Goal: Information Seeking & Learning: Learn about a topic

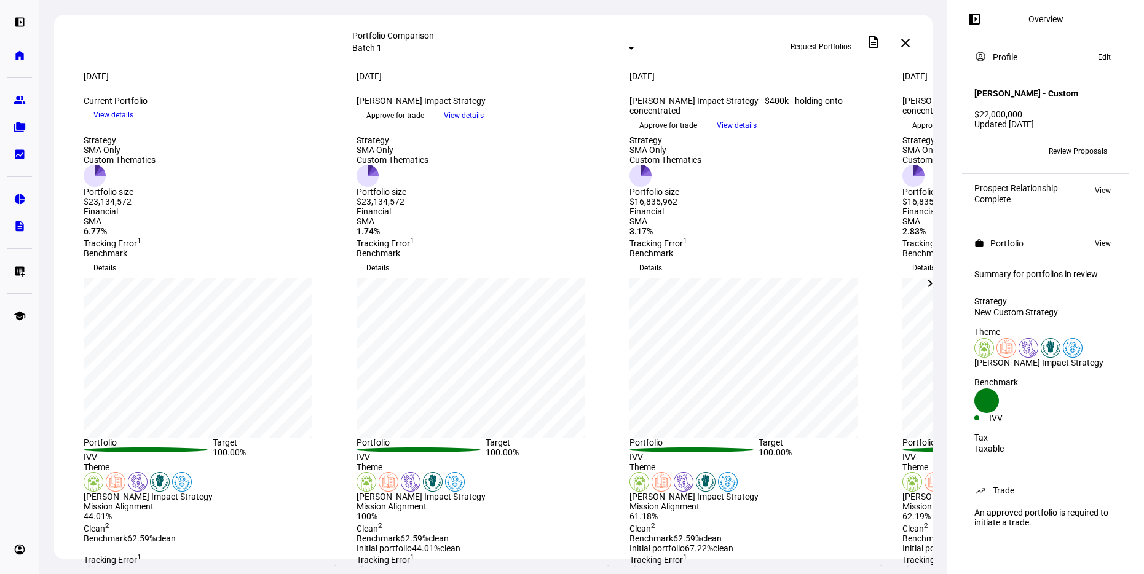
click at [382, 43] on mat-select-trigger "Batch 1" at bounding box center [366, 48] width 29 height 10
click at [501, 41] on div at bounding box center [572, 287] width 1144 height 574
click at [14, 55] on eth-mat-symbol "home" at bounding box center [20, 55] width 12 height 12
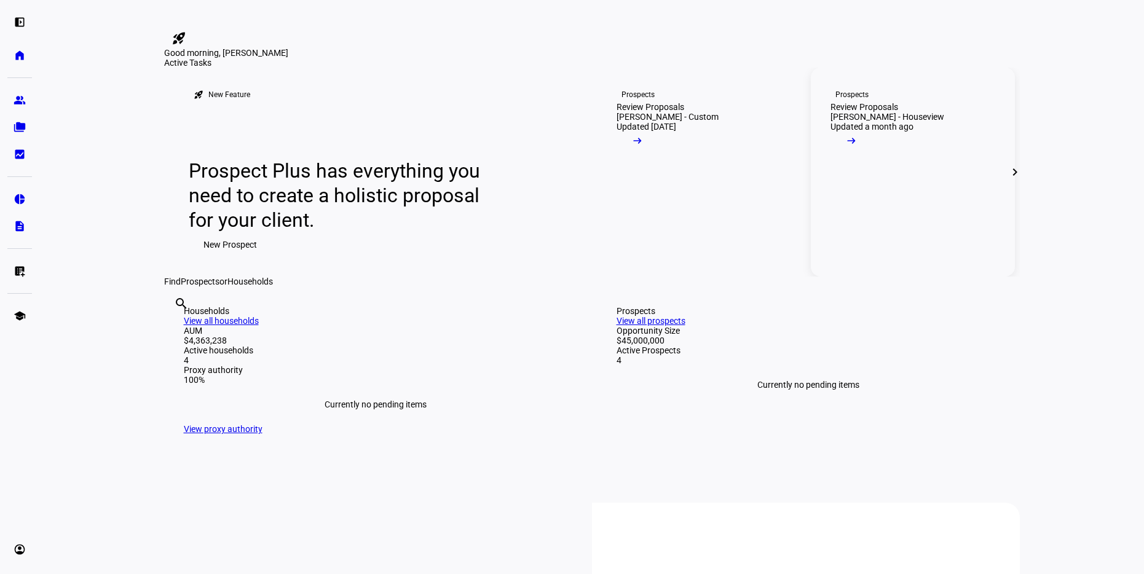
click at [869, 277] on link "Prospects Review Proposals [PERSON_NAME] - Houseview Updated a month ago arrow_…" at bounding box center [913, 172] width 204 height 209
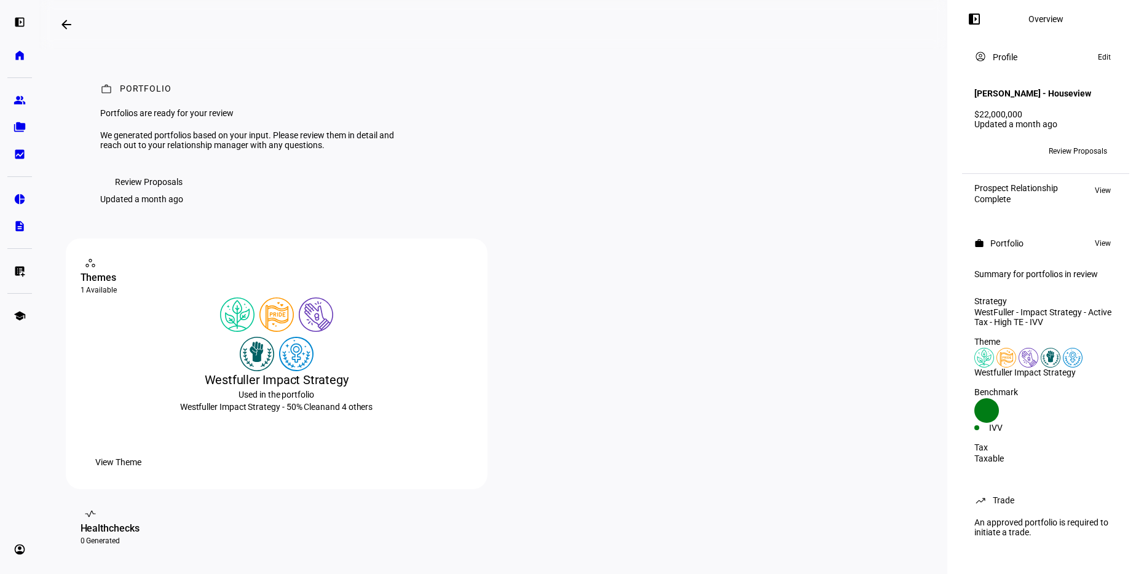
click at [160, 194] on span "Review Proposals" at bounding box center [149, 182] width 68 height 25
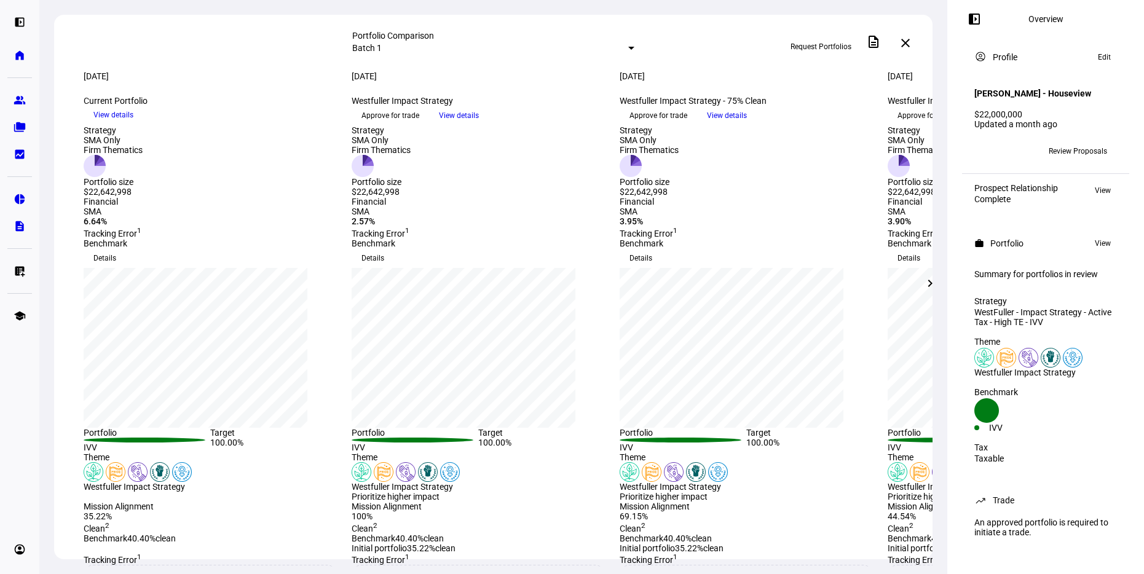
click at [747, 125] on span "View details" at bounding box center [727, 115] width 40 height 18
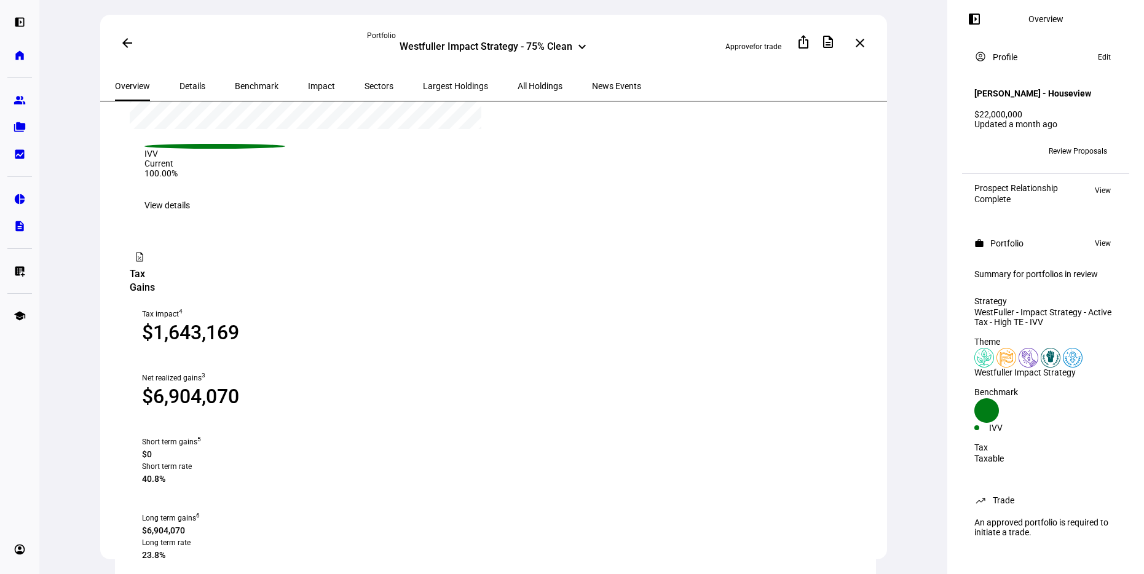
scroll to position [1184, 0]
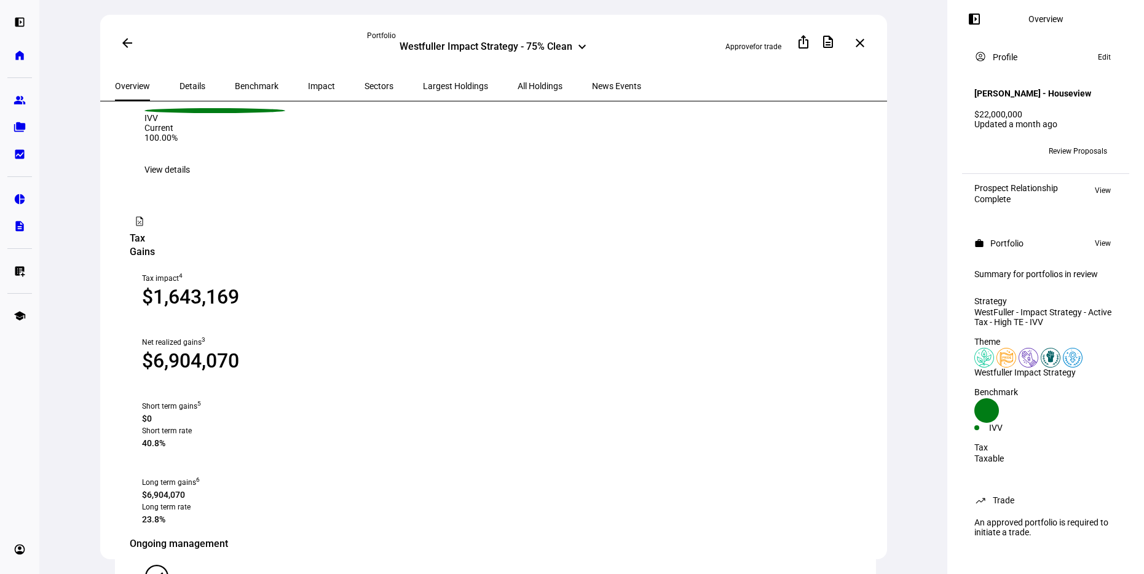
click at [190, 182] on span "View details" at bounding box center [166, 169] width 45 height 25
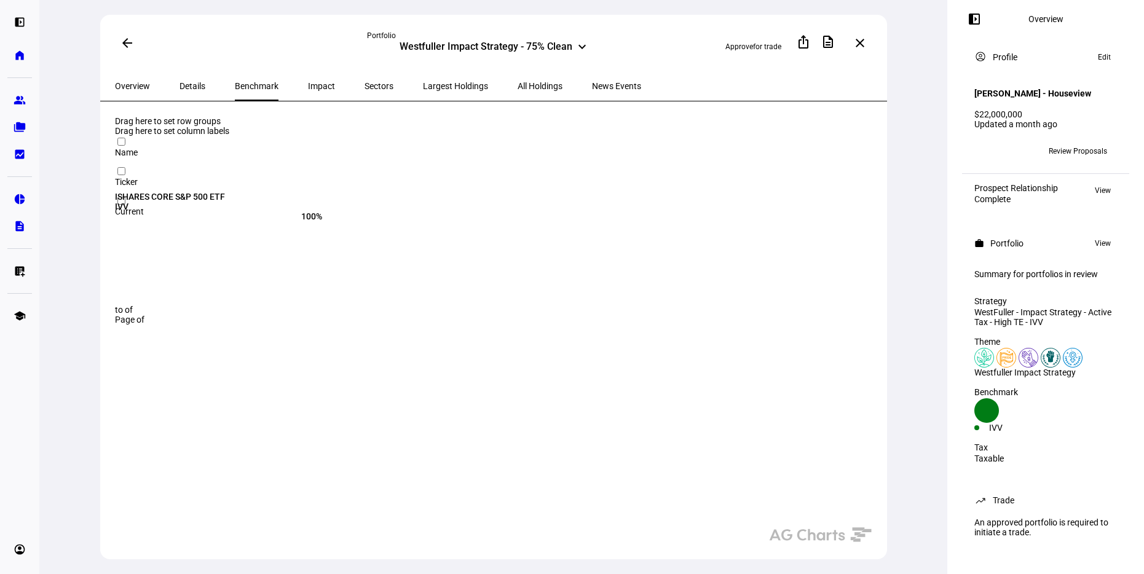
click at [185, 87] on span "Details" at bounding box center [192, 86] width 26 height 9
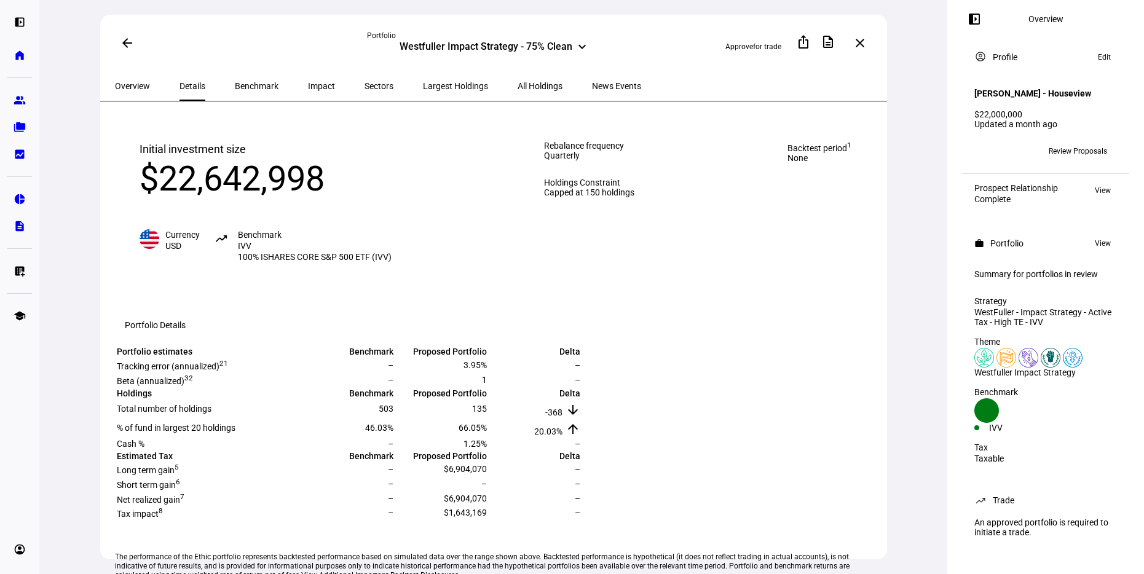
click at [135, 88] on span "Overview" at bounding box center [132, 86] width 35 height 9
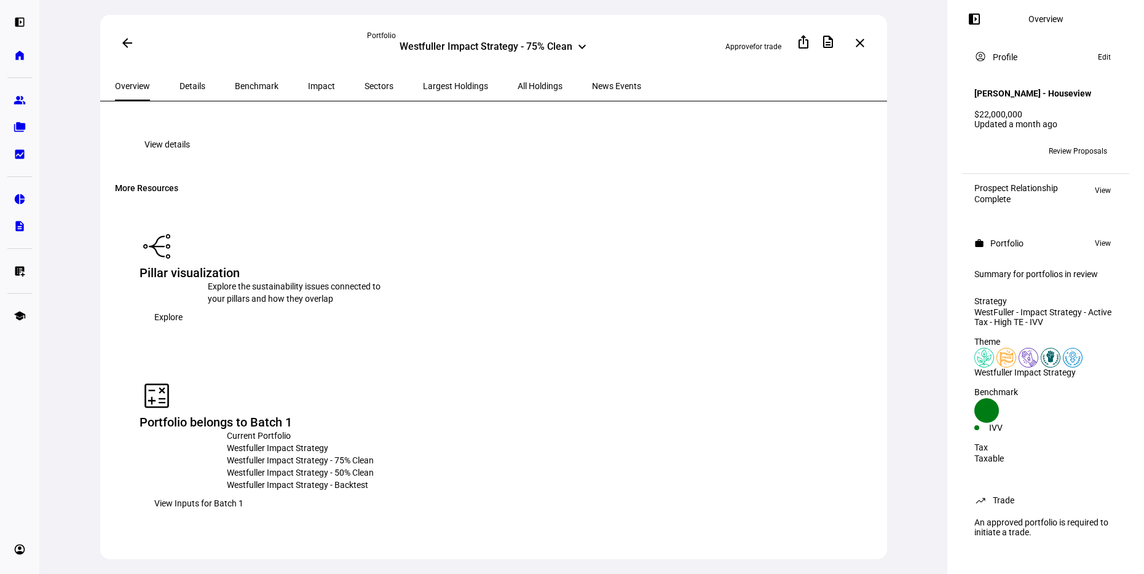
scroll to position [1764, 0]
click at [243, 490] on span "View Inputs for Batch 1" at bounding box center [198, 502] width 89 height 25
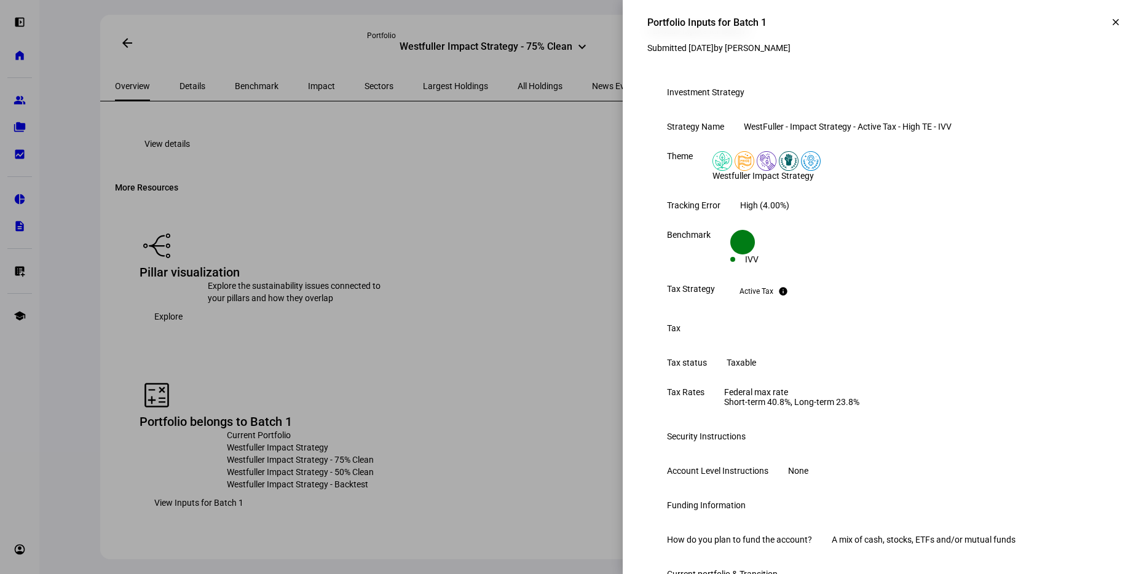
scroll to position [0, 0]
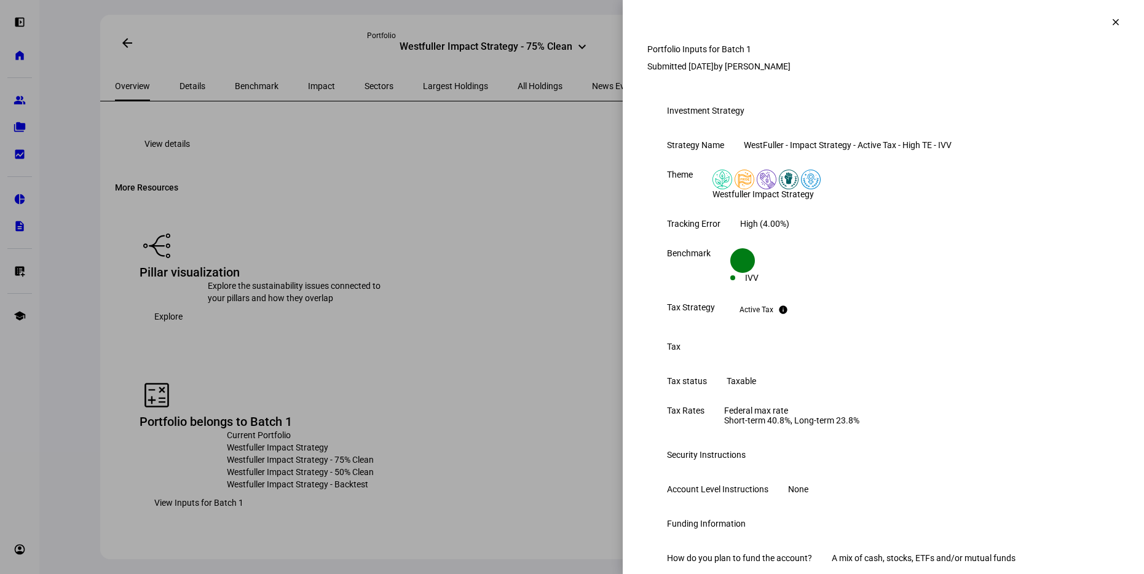
click at [1112, 24] on mat-icon "clear" at bounding box center [1115, 22] width 11 height 11
